Goal: Transaction & Acquisition: Subscribe to service/newsletter

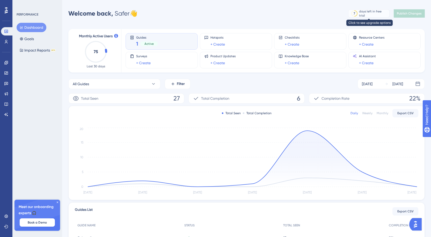
click at [375, 14] on div "days left in free trial" at bounding box center [373, 13] width 29 height 8
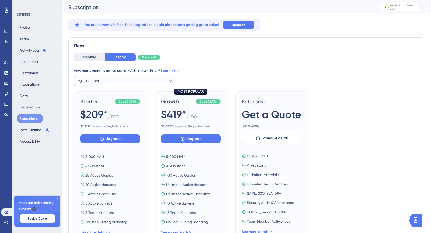
click at [124, 83] on button "2,001 - 5,000" at bounding box center [126, 81] width 104 height 10
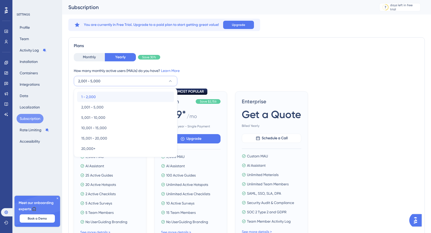
click at [100, 98] on div "1 - 2,000 1 - 2,000" at bounding box center [125, 97] width 89 height 10
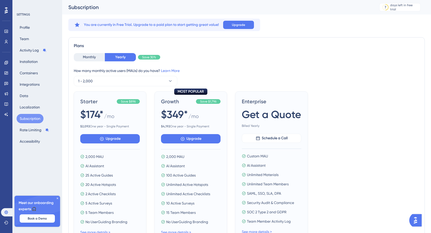
click at [58, 198] on icon at bounding box center [57, 198] width 3 height 3
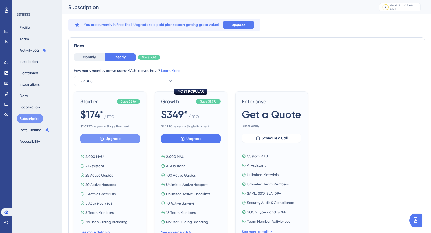
click at [114, 139] on span "Upgrade" at bounding box center [113, 139] width 15 height 6
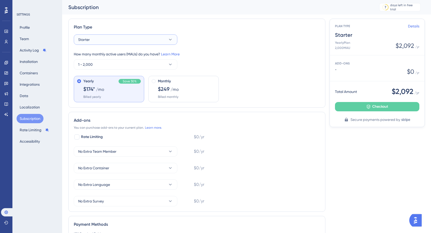
click at [175, 39] on button "Starter" at bounding box center [126, 39] width 104 height 10
click at [152, 55] on div "Starter Starter" at bounding box center [125, 55] width 89 height 10
